Goal: Information Seeking & Learning: Learn about a topic

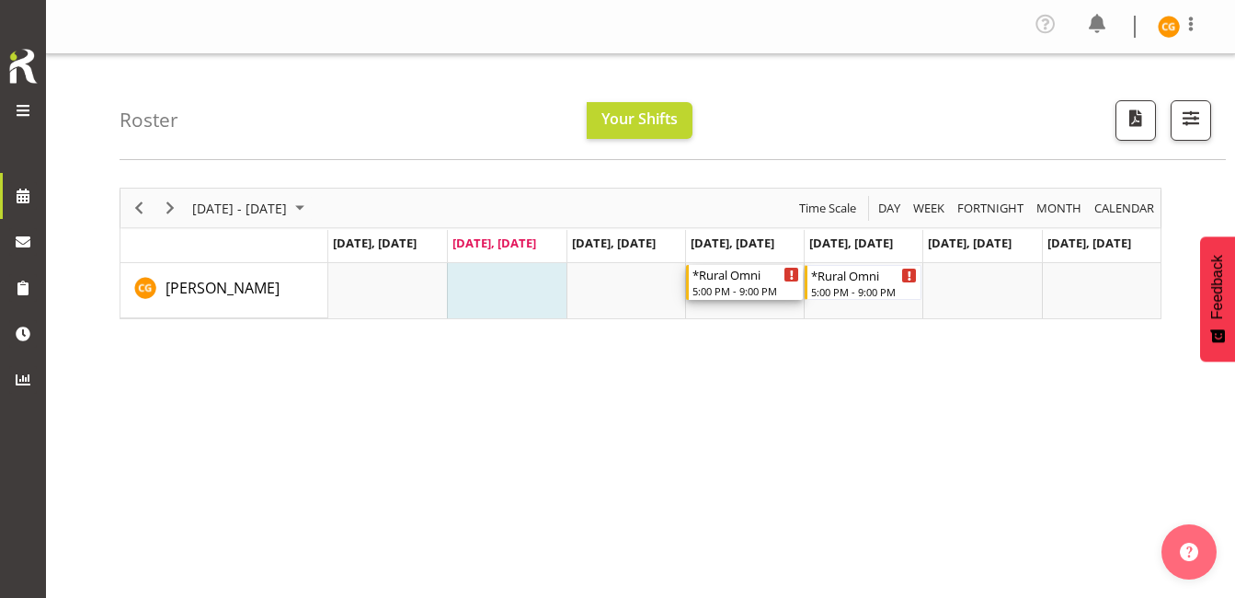
click at [775, 277] on div "*Rural Omni" at bounding box center [746, 274] width 107 height 18
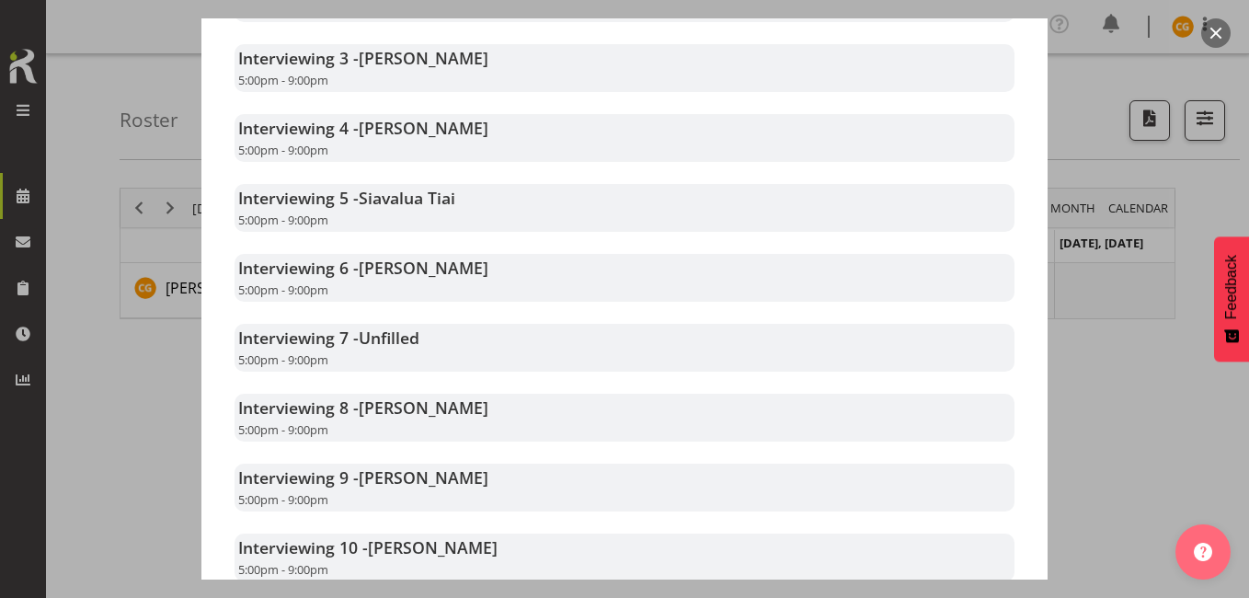
scroll to position [710, 0]
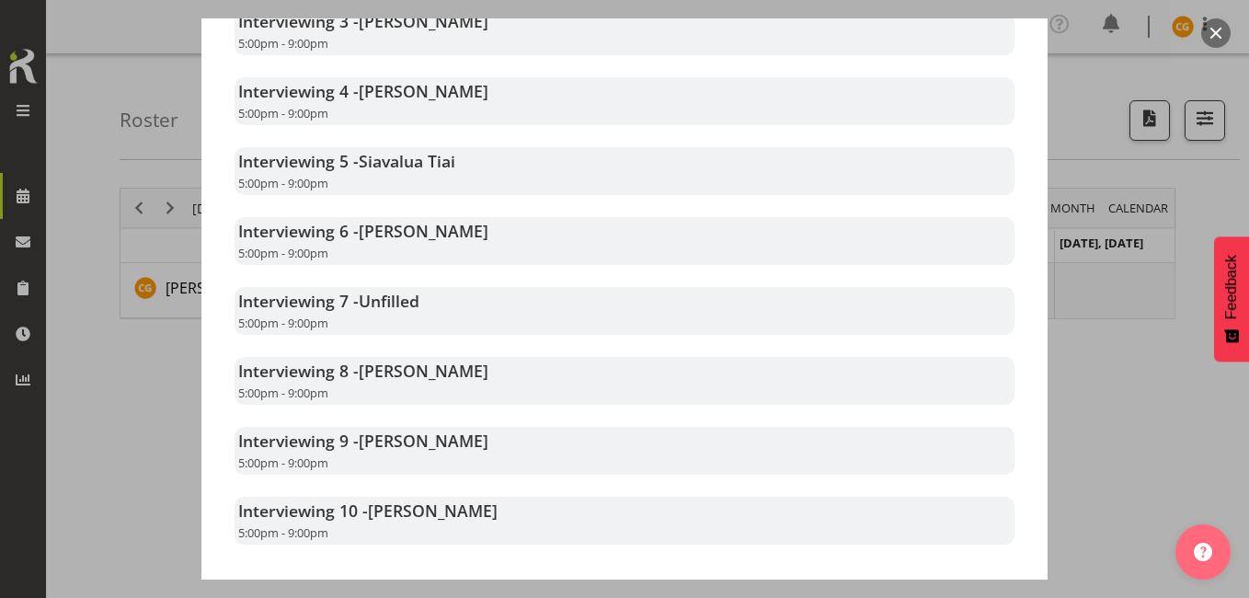
click at [1153, 337] on div at bounding box center [624, 299] width 1249 height 598
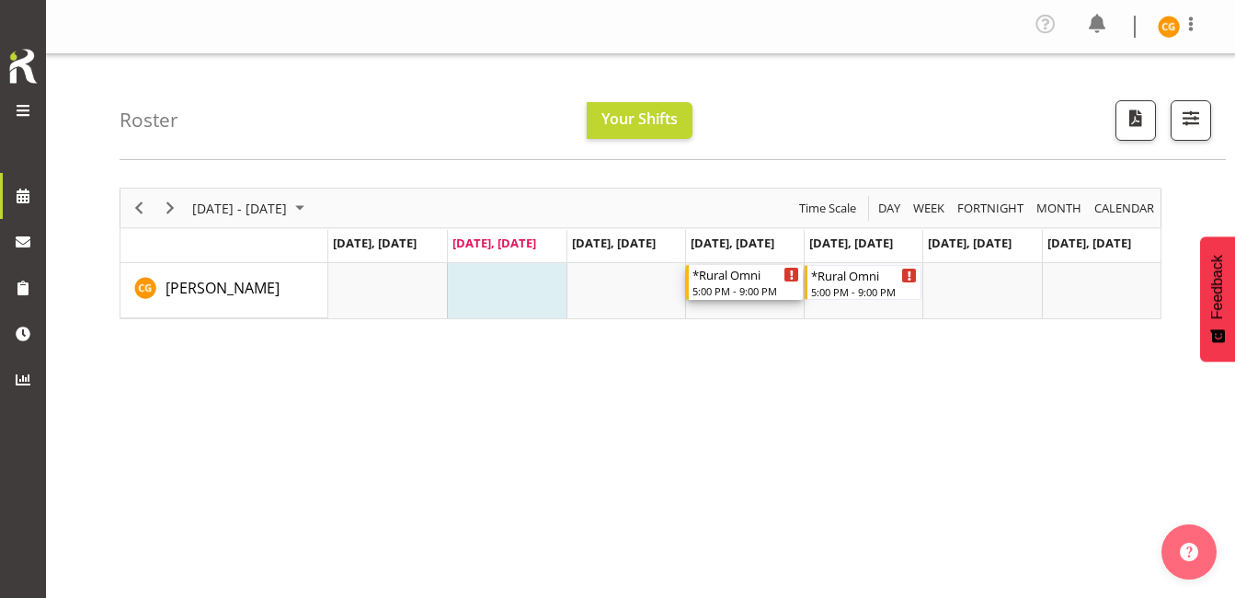
click at [788, 268] on div "Timeline Week of August 26, 2025" at bounding box center [792, 275] width 14 height 14
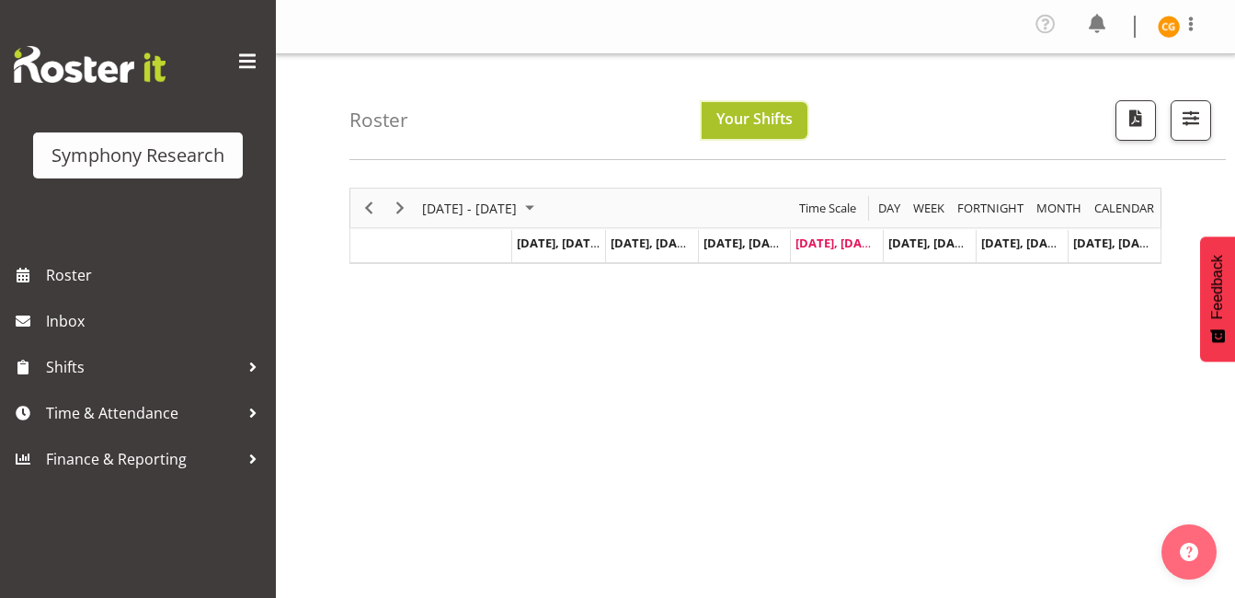
click at [753, 111] on span "Your Shifts" at bounding box center [755, 119] width 76 height 20
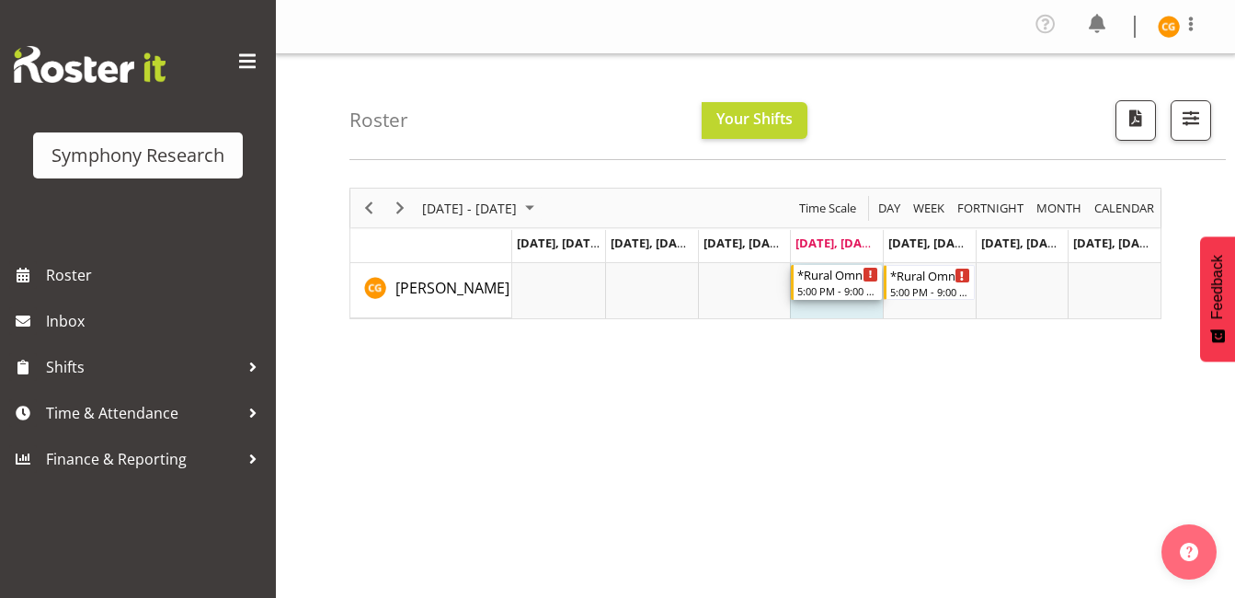
click at [850, 282] on div "*Rural Omni" at bounding box center [837, 274] width 81 height 18
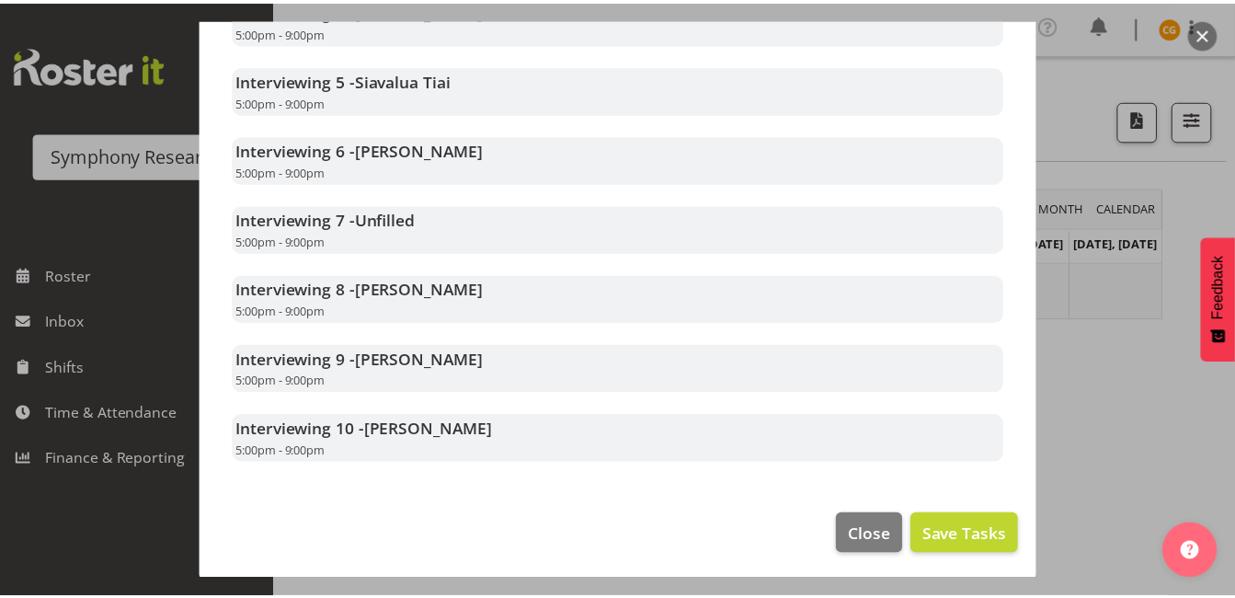
scroll to position [795, 0]
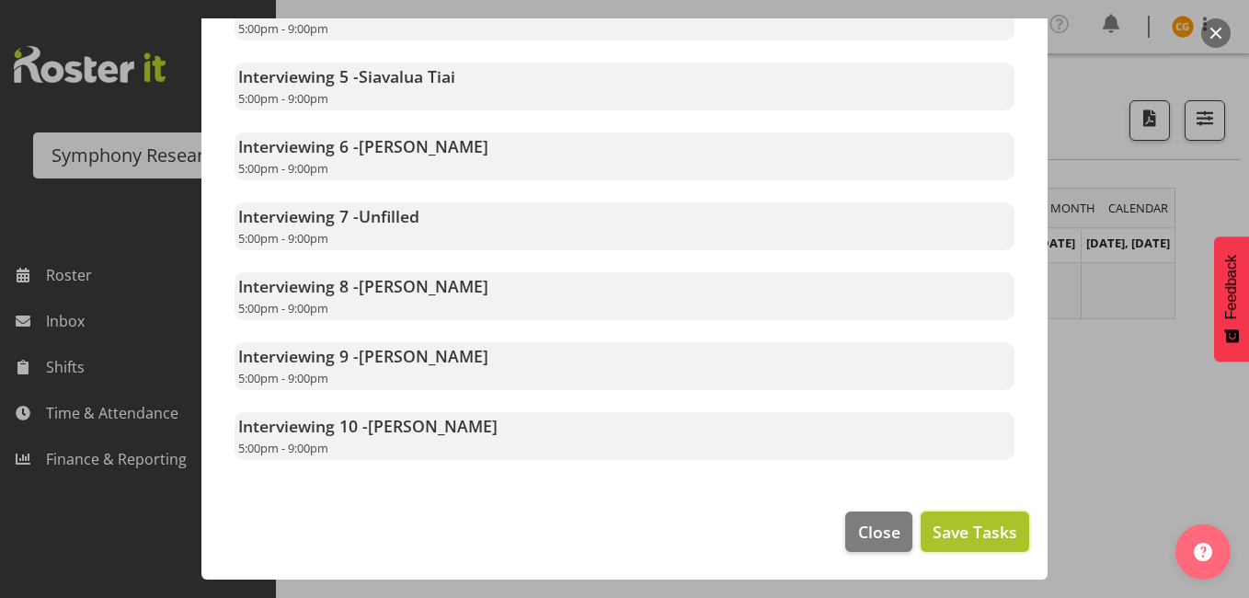
click at [946, 528] on span "Save Tasks" at bounding box center [975, 532] width 85 height 24
click at [1223, 29] on button "button" at bounding box center [1215, 32] width 29 height 29
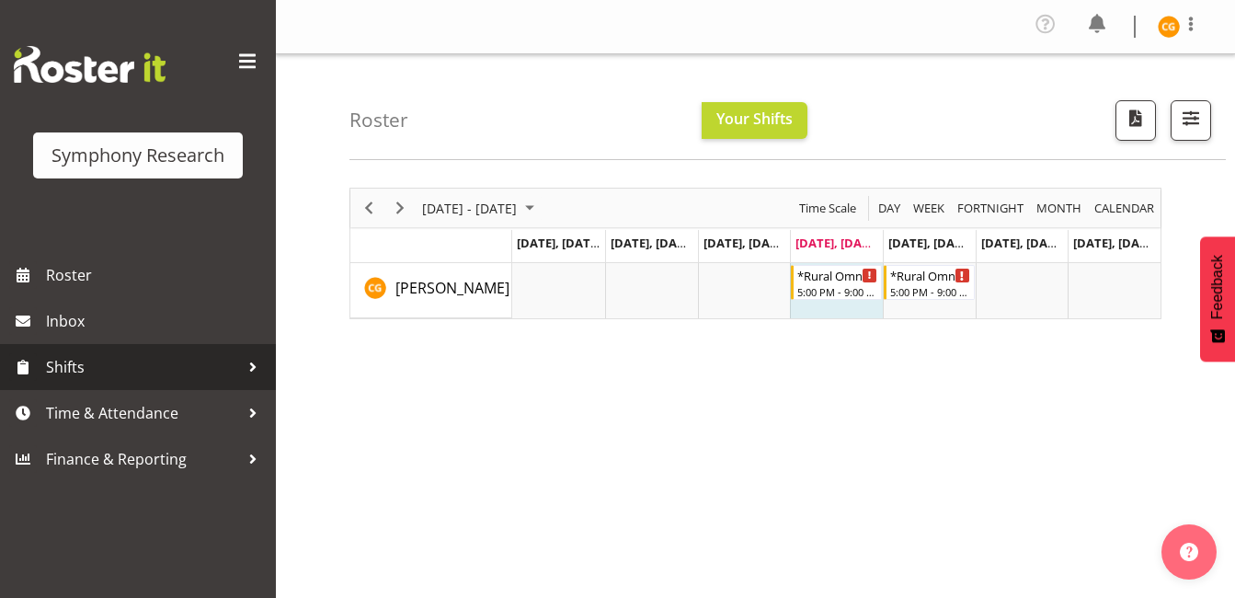
click at [86, 363] on span "Shifts" at bounding box center [142, 367] width 193 height 28
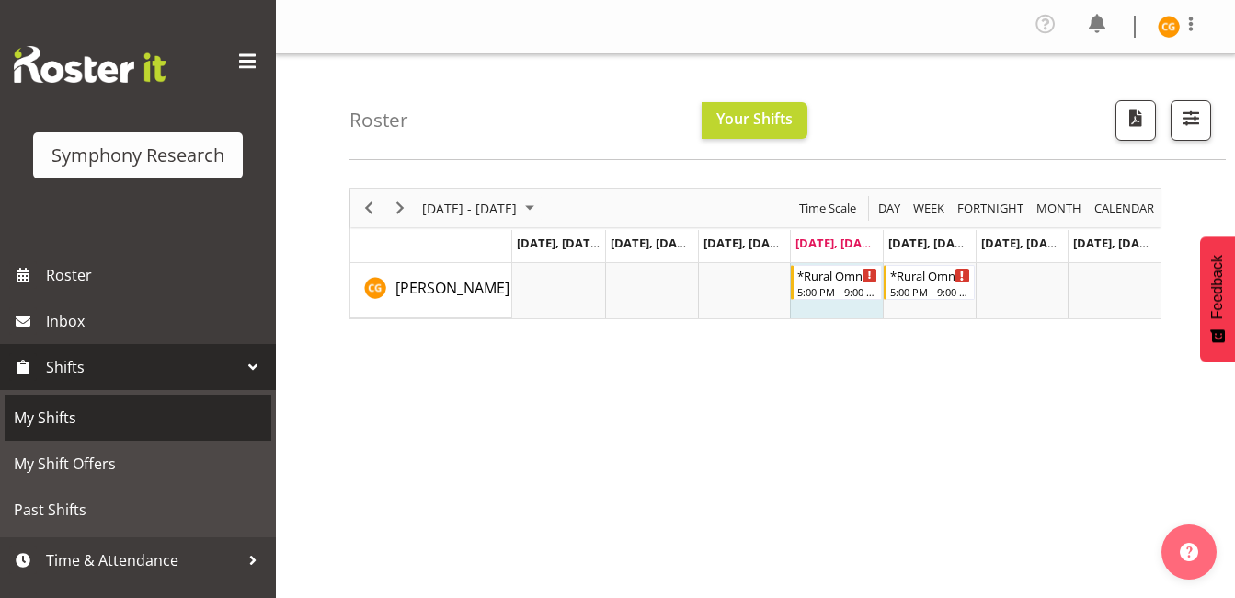
click at [100, 422] on span "My Shifts" at bounding box center [138, 418] width 248 height 28
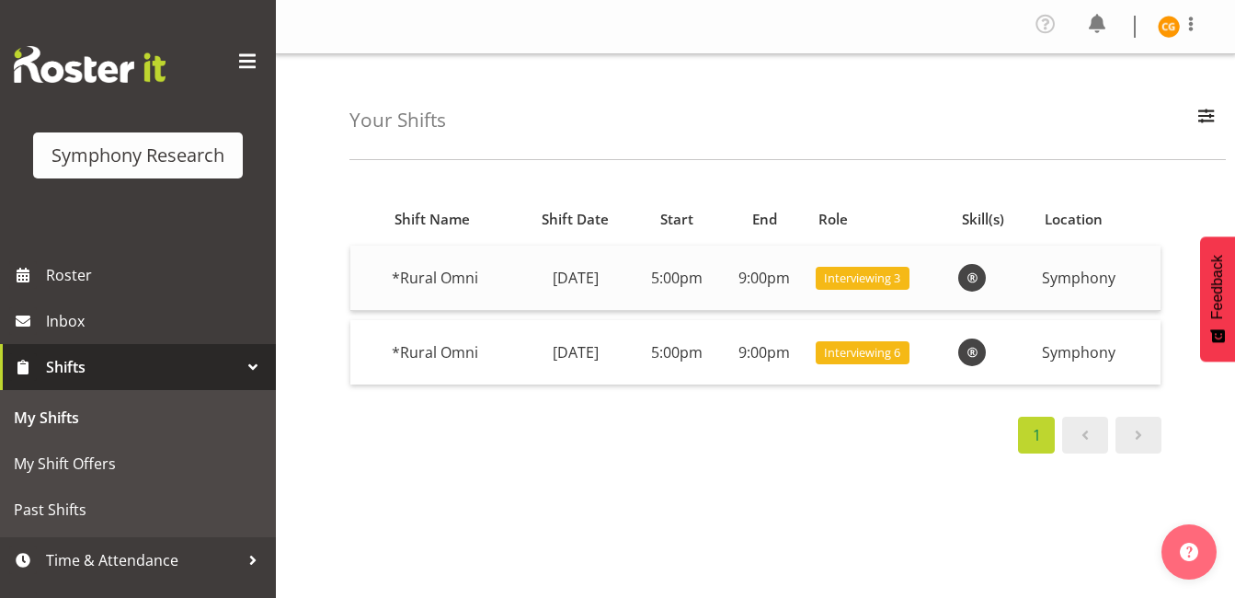
click at [855, 277] on span "Interviewing 3" at bounding box center [862, 278] width 76 height 17
click at [988, 264] on div at bounding box center [992, 278] width 69 height 28
click at [900, 280] on span "Interviewing 3" at bounding box center [862, 278] width 76 height 17
click at [894, 371] on td "Interviewing 6" at bounding box center [880, 352] width 143 height 64
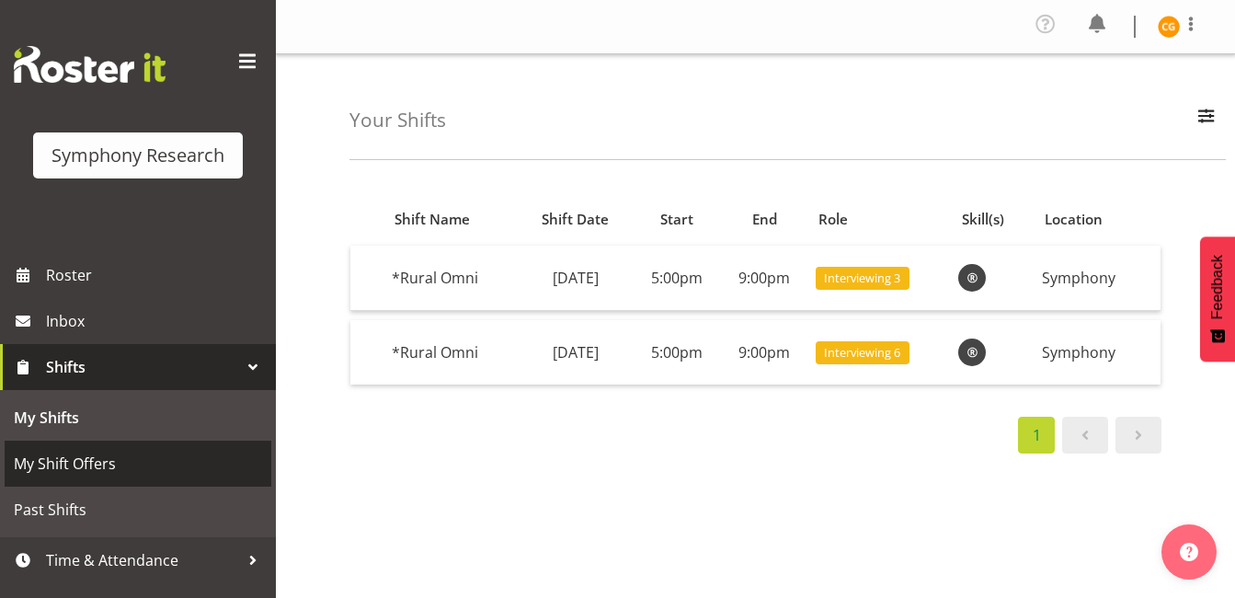
click at [170, 449] on link "My Shift Offers" at bounding box center [138, 464] width 267 height 46
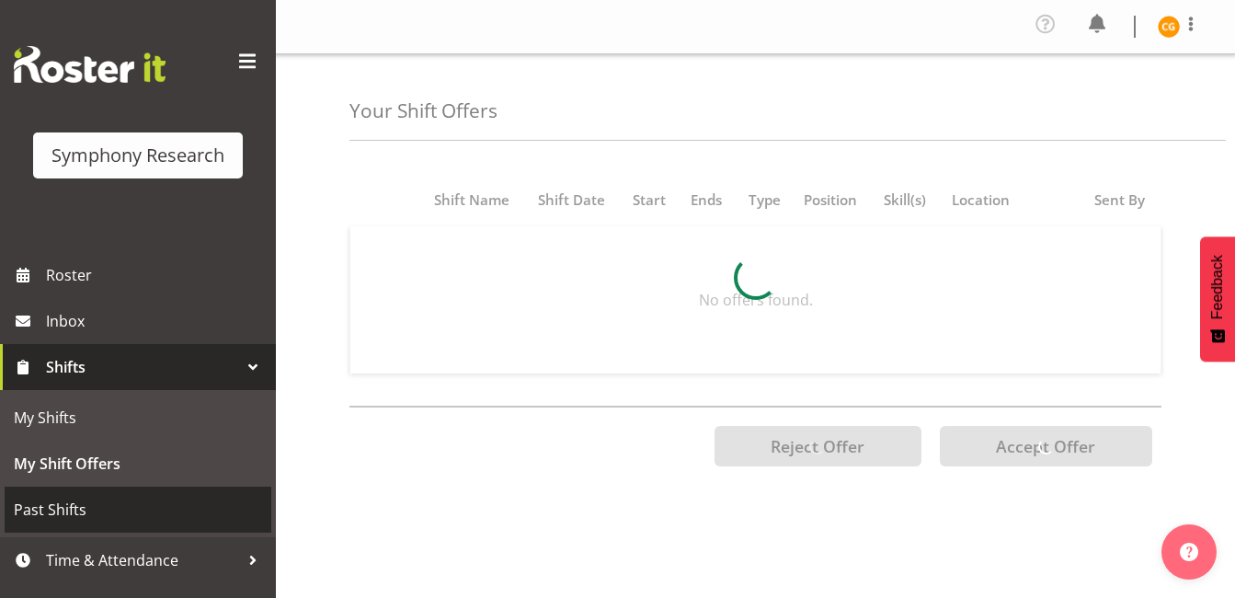
scroll to position [31, 0]
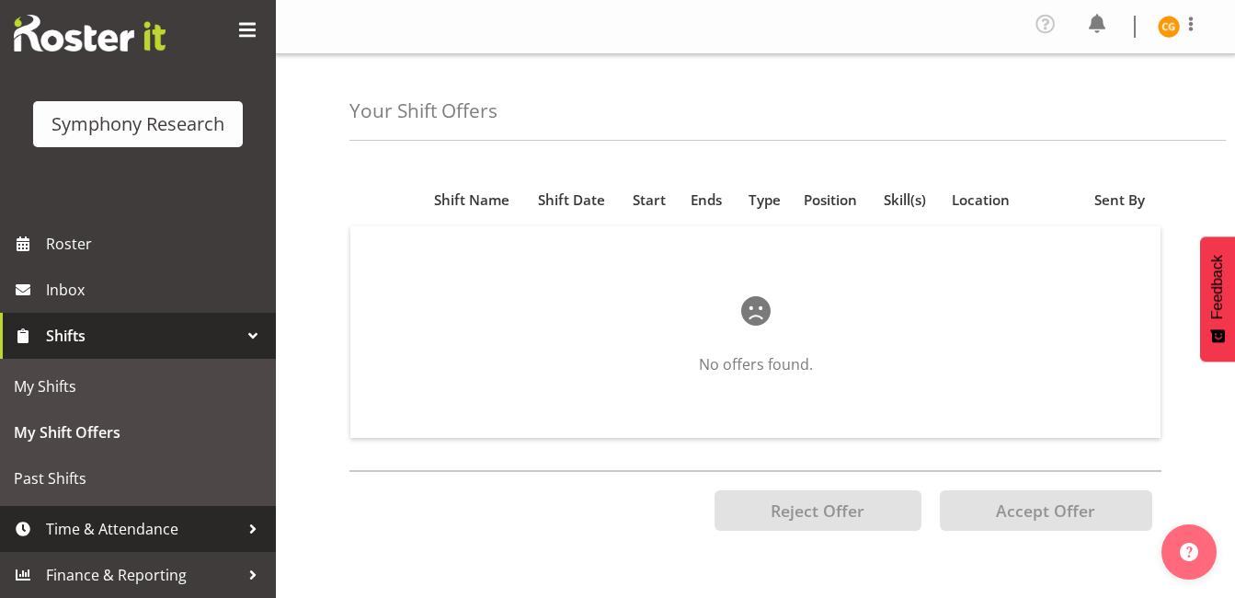
click at [133, 547] on link "Time & Attendance" at bounding box center [138, 529] width 276 height 46
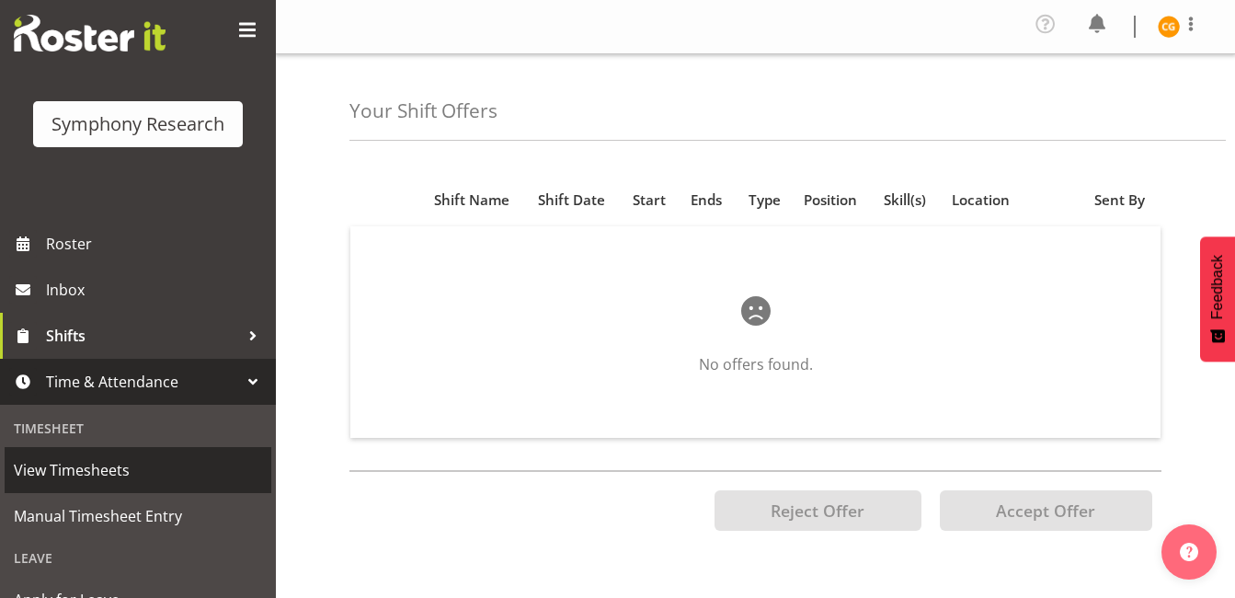
click at [167, 480] on span "View Timesheets" at bounding box center [138, 470] width 248 height 28
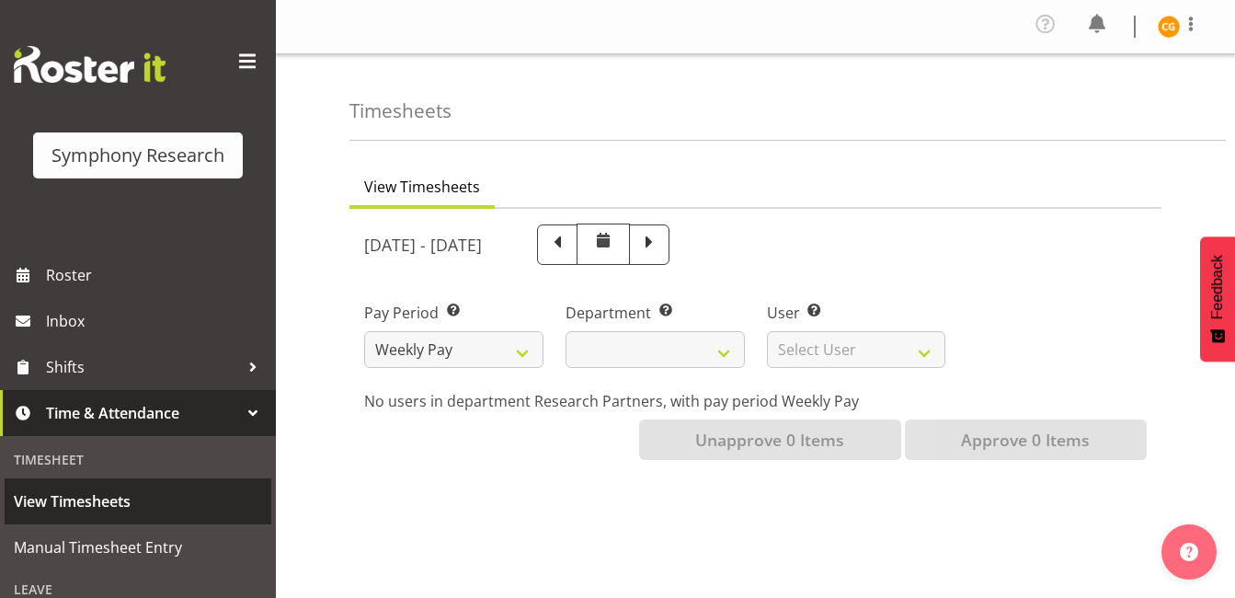
select select
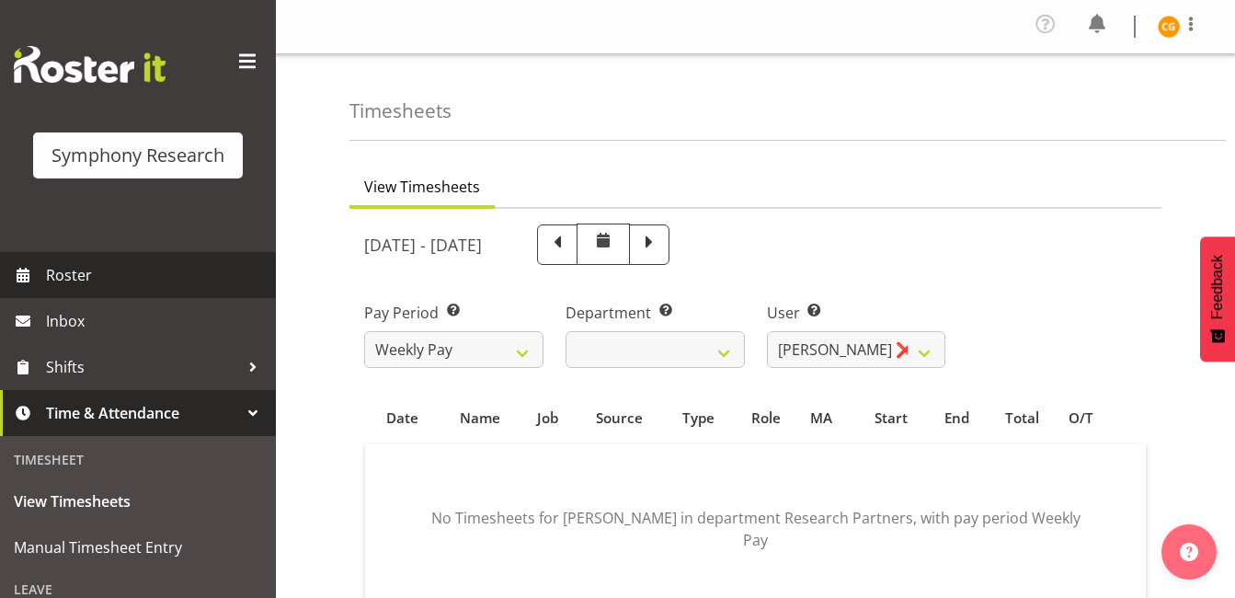
click at [136, 287] on span "Roster" at bounding box center [156, 275] width 221 height 28
